Goal: Task Accomplishment & Management: Use online tool/utility

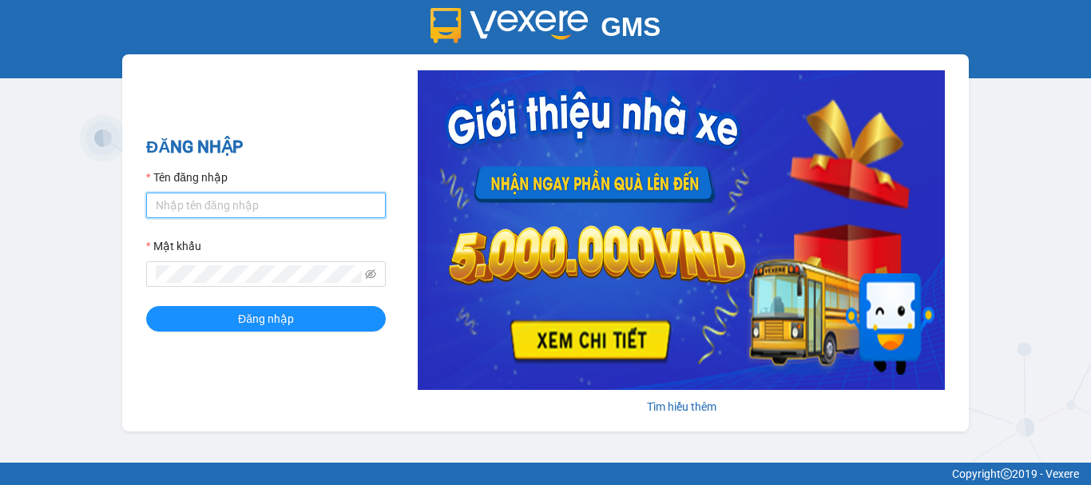
click at [265, 201] on input "Tên đăng nhập" at bounding box center [266, 206] width 240 height 26
type input "yen0932249949.vinhquang"
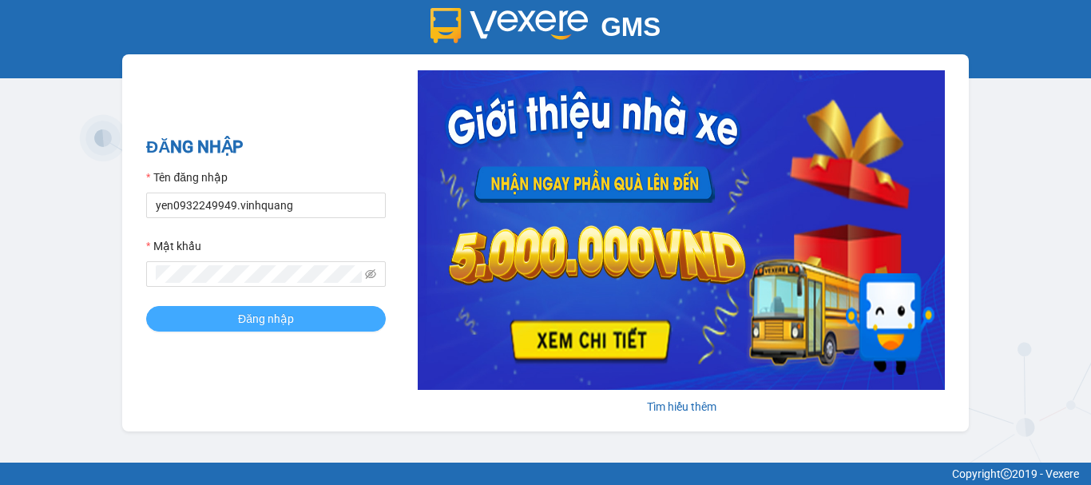
click at [286, 320] on span "Đăng nhập" at bounding box center [266, 319] width 56 height 18
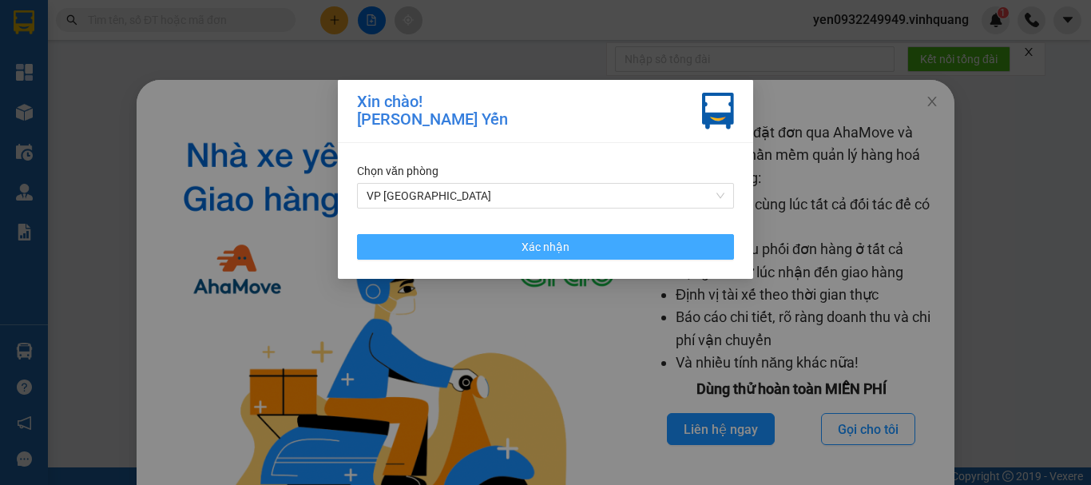
click at [546, 241] on span "Xác nhận" at bounding box center [546, 247] width 48 height 18
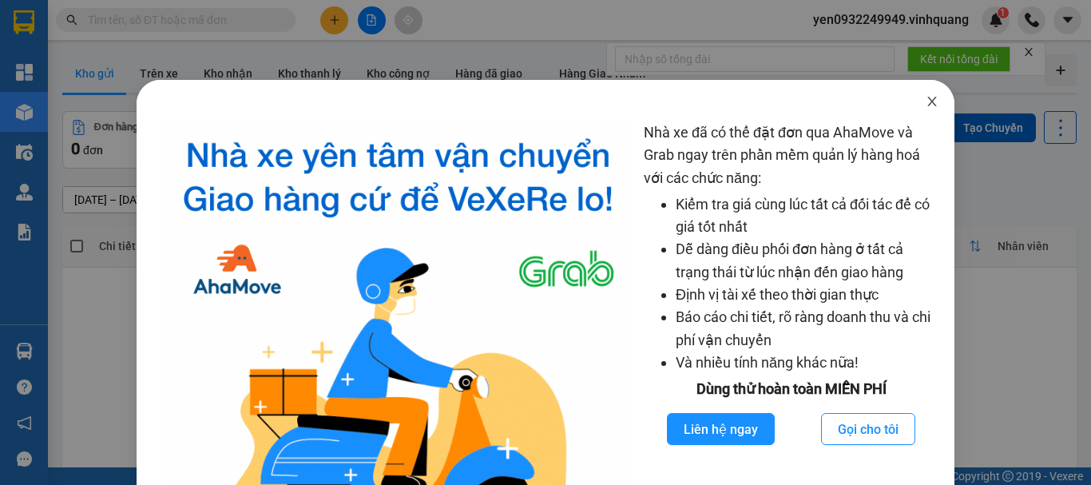
click at [926, 100] on icon "close" at bounding box center [932, 101] width 13 height 13
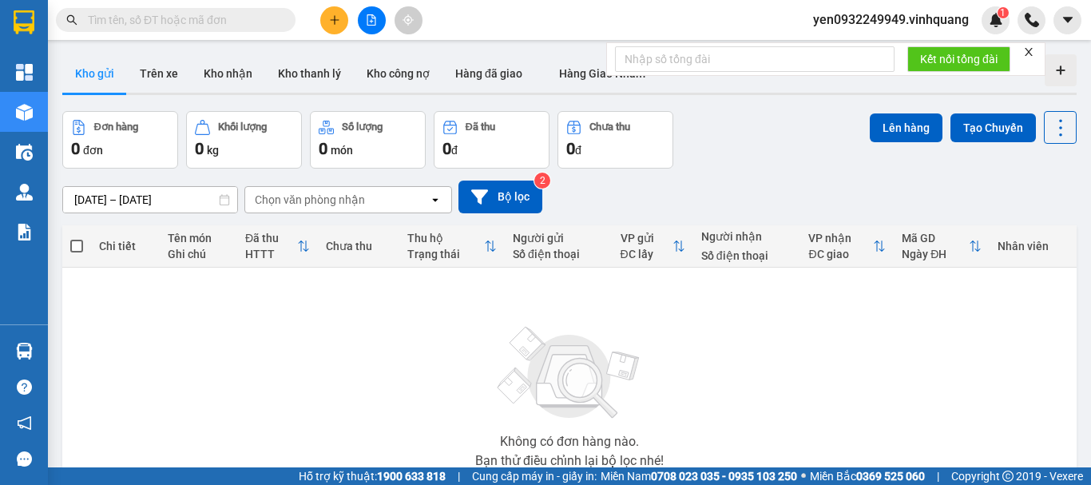
click at [168, 22] on input "text" at bounding box center [182, 20] width 189 height 18
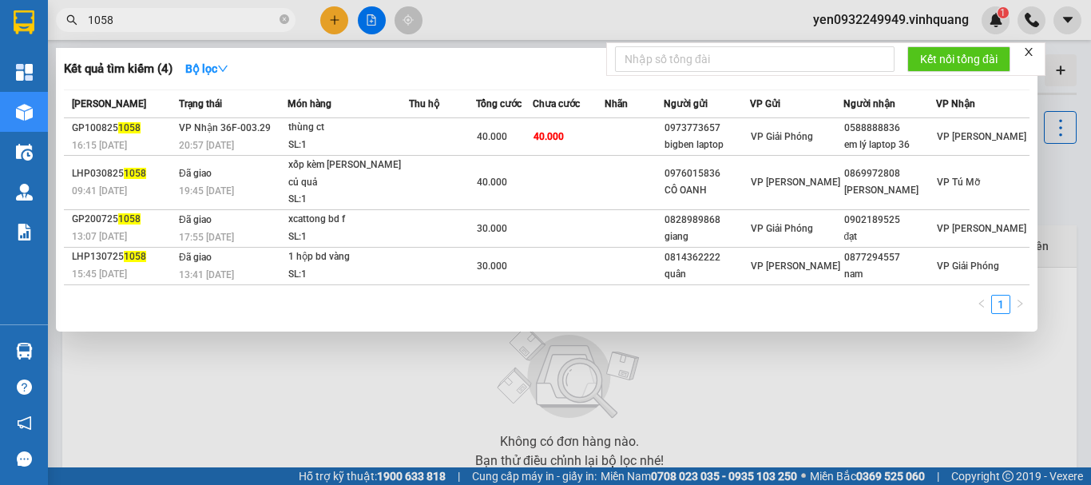
type input "1058"
